Goal: Task Accomplishment & Management: Use online tool/utility

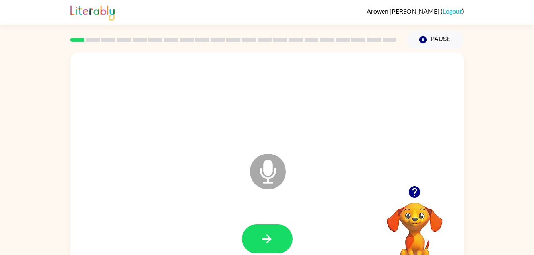
click at [409, 197] on icon "button" at bounding box center [415, 192] width 14 height 14
click at [263, 245] on icon "button" at bounding box center [267, 239] width 14 height 14
click at [271, 226] on button "button" at bounding box center [267, 239] width 51 height 29
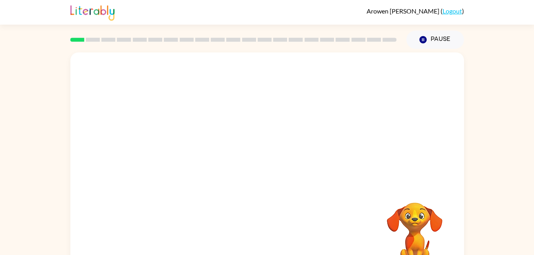
click at [417, 207] on video "Your browser must support playing .mp4 files to use Literably. Please try using…" at bounding box center [415, 231] width 80 height 80
click at [516, 44] on div "[PERSON_NAME] ( Logout ) Pause Pause Your browser must support playing .mp4 fil…" at bounding box center [267, 140] width 534 height 280
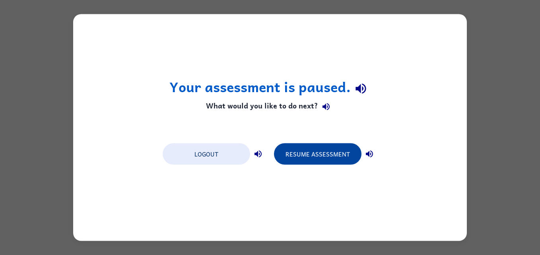
click at [325, 152] on button "Resume Assessment" at bounding box center [318, 154] width 88 height 21
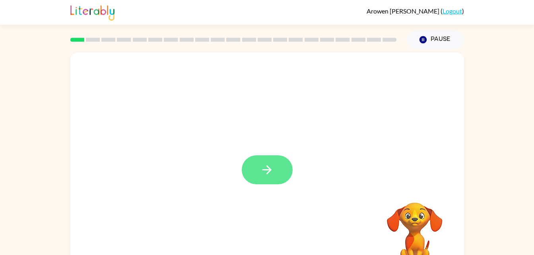
click at [264, 177] on icon "button" at bounding box center [267, 170] width 14 height 14
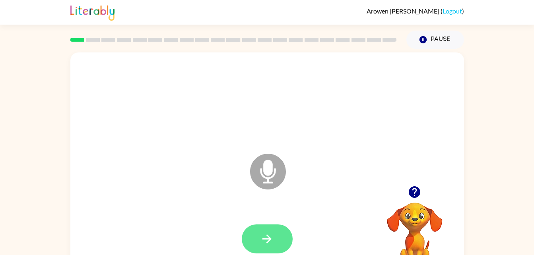
click at [268, 250] on button "button" at bounding box center [267, 239] width 51 height 29
click at [270, 243] on icon "button" at bounding box center [267, 239] width 14 height 14
click at [410, 183] on button "button" at bounding box center [415, 192] width 20 height 20
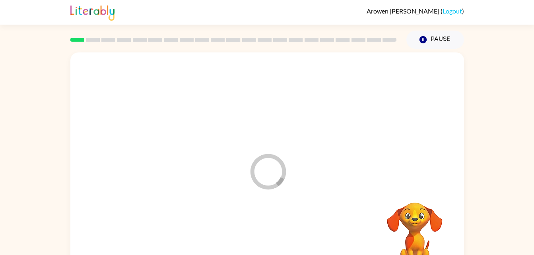
click at [276, 234] on div at bounding box center [267, 239] width 378 height 65
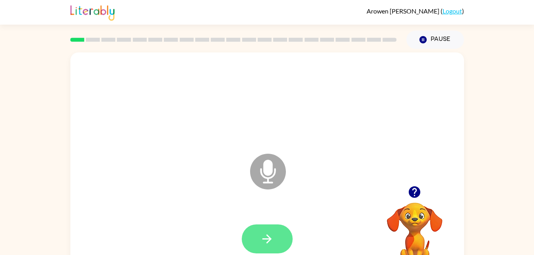
click at [263, 230] on button "button" at bounding box center [267, 239] width 51 height 29
click at [289, 245] on button "button" at bounding box center [267, 239] width 51 height 29
click at [269, 236] on icon "button" at bounding box center [267, 239] width 14 height 14
click at [270, 238] on icon "button" at bounding box center [267, 239] width 9 height 9
click at [265, 241] on icon "button" at bounding box center [267, 239] width 14 height 14
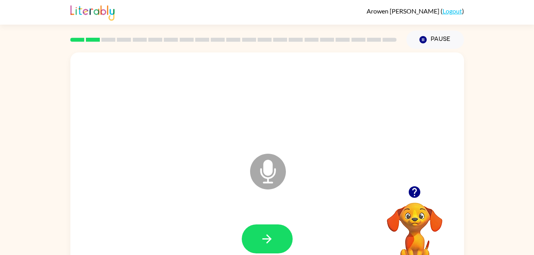
click at [424, 197] on div at bounding box center [415, 192] width 80 height 20
click at [416, 193] on icon "button" at bounding box center [415, 193] width 12 height 12
click at [267, 235] on icon "button" at bounding box center [267, 239] width 14 height 14
click at [284, 243] on button "button" at bounding box center [267, 239] width 51 height 29
click at [276, 236] on button "button" at bounding box center [267, 239] width 51 height 29
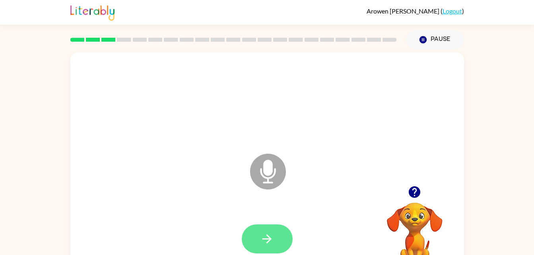
click at [275, 234] on button "button" at bounding box center [267, 239] width 51 height 29
click at [264, 242] on icon "button" at bounding box center [267, 239] width 14 height 14
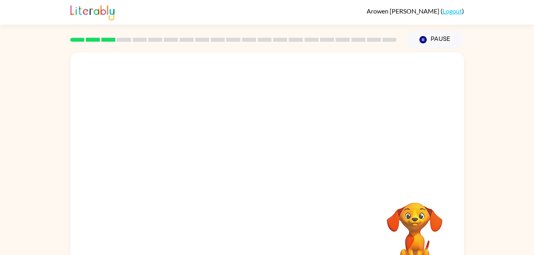
click at [382, 119] on div at bounding box center [267, 100] width 378 height 65
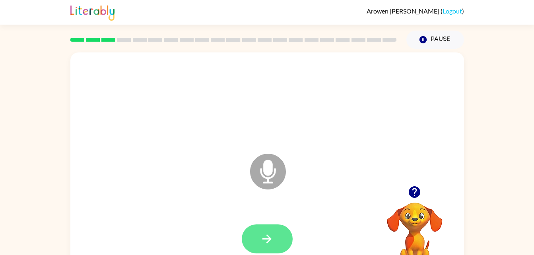
click at [274, 236] on button "button" at bounding box center [267, 239] width 51 height 29
click at [270, 239] on icon "button" at bounding box center [267, 239] width 9 height 9
click at [263, 236] on icon "button" at bounding box center [267, 239] width 14 height 14
click at [272, 241] on icon "button" at bounding box center [267, 239] width 14 height 14
click at [265, 234] on icon "button" at bounding box center [267, 239] width 14 height 14
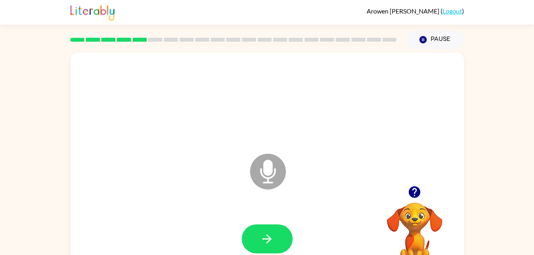
click at [419, 197] on icon "button" at bounding box center [415, 192] width 14 height 14
click at [262, 241] on icon "button" at bounding box center [267, 239] width 14 height 14
click at [269, 235] on icon "button" at bounding box center [267, 239] width 14 height 14
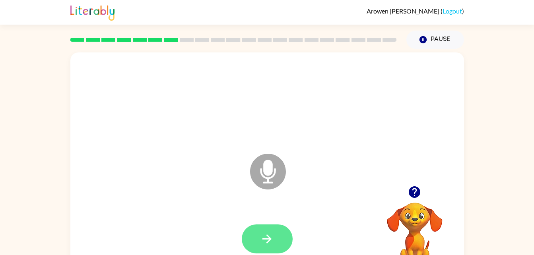
click at [267, 237] on icon "button" at bounding box center [267, 239] width 14 height 14
click at [269, 232] on icon "button" at bounding box center [267, 239] width 14 height 14
click at [264, 244] on icon "button" at bounding box center [267, 239] width 14 height 14
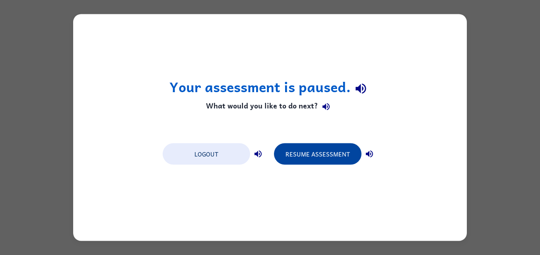
click at [329, 158] on button "Resume Assessment" at bounding box center [318, 154] width 88 height 21
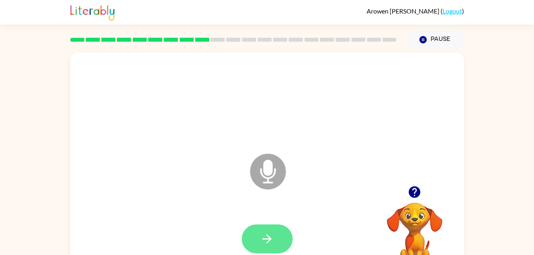
click at [276, 240] on button "button" at bounding box center [267, 239] width 51 height 29
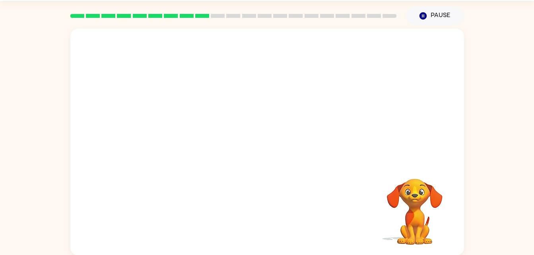
scroll to position [24, 0]
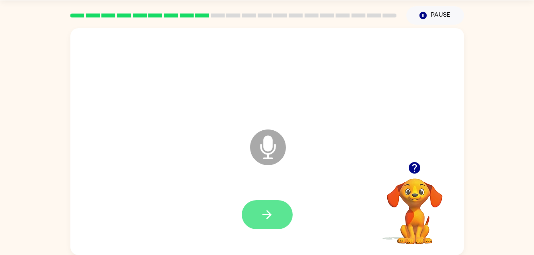
click at [268, 220] on icon "button" at bounding box center [267, 215] width 14 height 14
click at [268, 217] on icon "button" at bounding box center [267, 215] width 14 height 14
click at [284, 220] on button "button" at bounding box center [267, 214] width 51 height 29
click at [269, 210] on icon "button" at bounding box center [267, 215] width 14 height 14
click at [263, 209] on icon "button" at bounding box center [267, 215] width 14 height 14
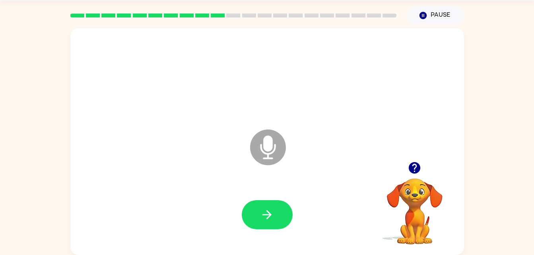
click at [406, 172] on button "button" at bounding box center [415, 168] width 20 height 20
click at [255, 212] on button "button" at bounding box center [267, 214] width 51 height 29
click at [270, 215] on icon "button" at bounding box center [267, 214] width 9 height 9
click at [269, 219] on icon "button" at bounding box center [267, 215] width 14 height 14
click at [262, 208] on icon "button" at bounding box center [267, 215] width 14 height 14
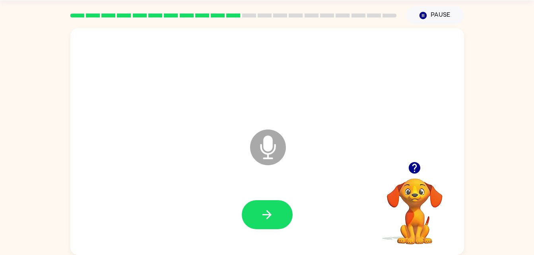
click at [416, 164] on icon "button" at bounding box center [415, 168] width 12 height 12
click at [269, 215] on icon "button" at bounding box center [267, 214] width 9 height 9
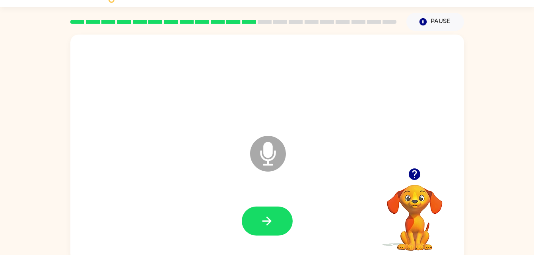
scroll to position [0, 0]
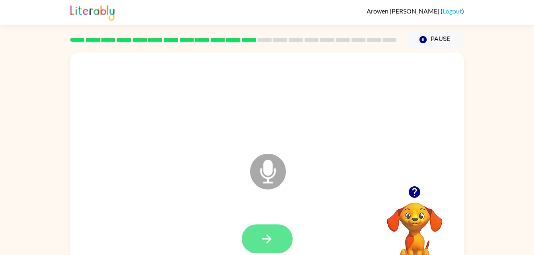
click at [260, 234] on icon "button" at bounding box center [267, 239] width 14 height 14
click at [265, 241] on icon "button" at bounding box center [267, 239] width 14 height 14
click at [276, 241] on button "button" at bounding box center [267, 239] width 51 height 29
click at [271, 239] on icon "button" at bounding box center [267, 239] width 9 height 9
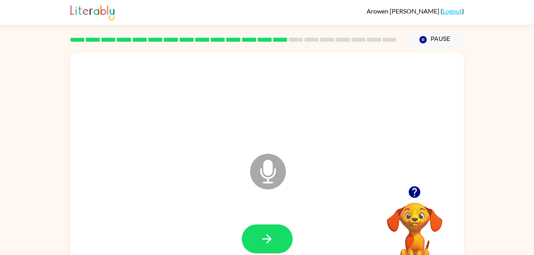
click at [419, 194] on icon "button" at bounding box center [415, 193] width 12 height 12
click at [263, 233] on div at bounding box center [267, 239] width 378 height 65
click at [267, 239] on icon "button" at bounding box center [267, 239] width 9 height 9
click at [266, 238] on icon "button" at bounding box center [267, 239] width 14 height 14
click at [269, 240] on icon "button" at bounding box center [267, 239] width 14 height 14
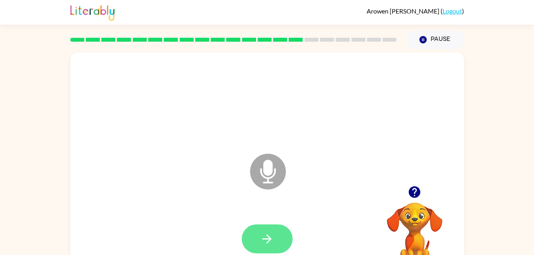
click at [274, 240] on icon "button" at bounding box center [267, 239] width 14 height 14
click at [259, 235] on button "button" at bounding box center [267, 239] width 51 height 29
click at [268, 239] on icon "button" at bounding box center [267, 239] width 9 height 9
click at [436, 187] on div at bounding box center [415, 192] width 80 height 20
click at [410, 197] on icon "button" at bounding box center [415, 192] width 14 height 14
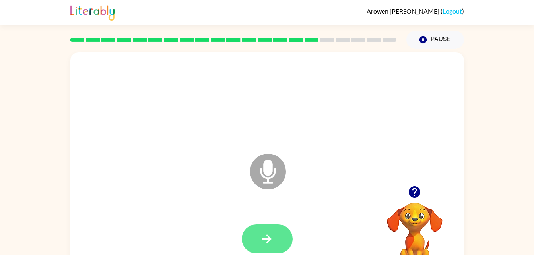
click at [268, 237] on icon "button" at bounding box center [267, 239] width 14 height 14
click at [255, 244] on button "button" at bounding box center [267, 239] width 51 height 29
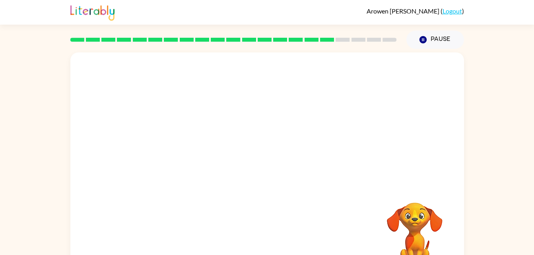
drag, startPoint x: 286, startPoint y: 113, endPoint x: 339, endPoint y: 70, distance: 68.4
click at [308, 115] on div at bounding box center [267, 100] width 378 height 65
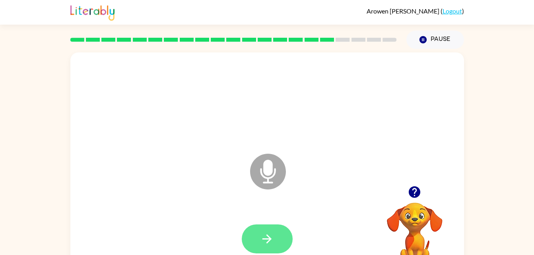
click at [275, 243] on button "button" at bounding box center [267, 239] width 51 height 29
click at [422, 191] on button "button" at bounding box center [415, 192] width 20 height 20
click at [421, 202] on video "Your browser must support playing .mp4 files to use Literably. Please try using…" at bounding box center [415, 231] width 80 height 80
click at [272, 226] on button "button" at bounding box center [267, 239] width 51 height 29
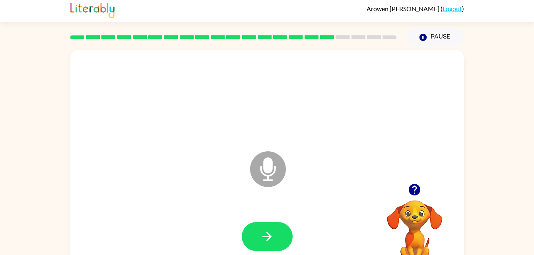
scroll to position [3, 0]
click at [412, 193] on icon "button" at bounding box center [415, 190] width 12 height 12
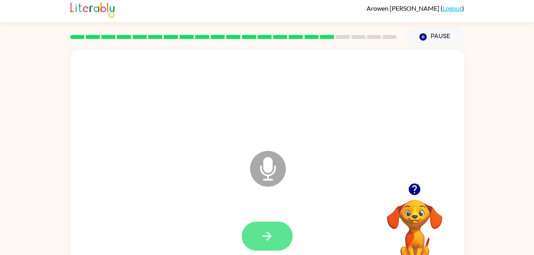
click at [274, 234] on icon "button" at bounding box center [267, 237] width 14 height 14
click at [274, 236] on button "button" at bounding box center [267, 236] width 51 height 29
click at [413, 186] on icon "button" at bounding box center [415, 190] width 14 height 14
click at [272, 238] on icon "button" at bounding box center [267, 237] width 14 height 14
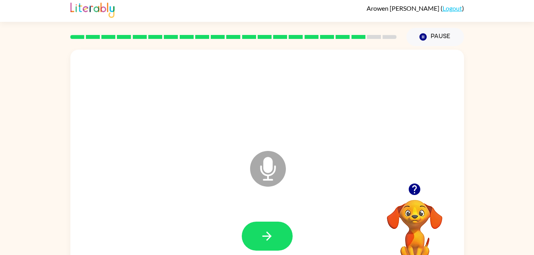
click at [435, 197] on div at bounding box center [415, 189] width 80 height 20
click at [412, 189] on icon "button" at bounding box center [415, 190] width 12 height 12
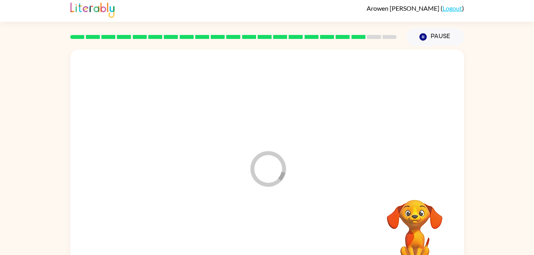
click at [425, 191] on video "Your browser must support playing .mp4 files to use Literably. Please try using…" at bounding box center [415, 228] width 80 height 80
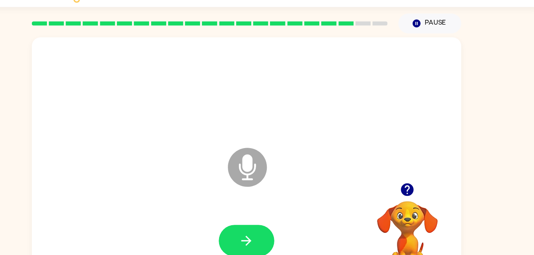
scroll to position [18, 0]
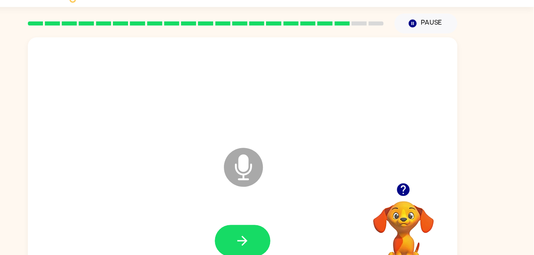
click at [422, 183] on div at bounding box center [415, 175] width 80 height 20
click at [417, 179] on icon "button" at bounding box center [415, 175] width 12 height 12
click at [269, 221] on icon "button" at bounding box center [267, 221] width 9 height 9
click at [266, 216] on icon "button" at bounding box center [267, 222] width 14 height 14
click at [269, 220] on icon "button" at bounding box center [267, 221] width 9 height 9
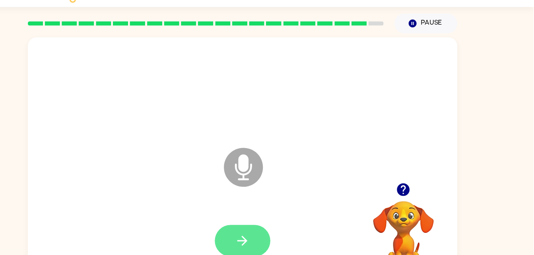
click at [263, 224] on icon "button" at bounding box center [267, 222] width 14 height 14
click at [275, 216] on button "button" at bounding box center [267, 221] width 51 height 29
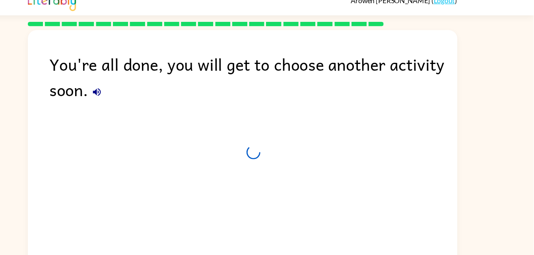
scroll to position [10, 0]
